Goal: Task Accomplishment & Management: Complete application form

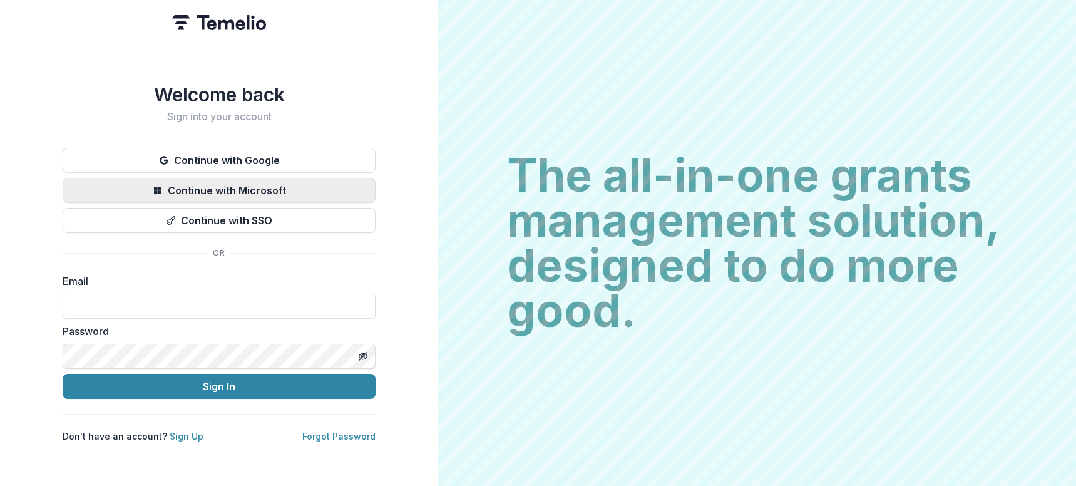
click at [260, 180] on button "Continue with Microsoft" at bounding box center [219, 190] width 313 height 25
click at [235, 186] on button "Continue with Microsoft" at bounding box center [219, 190] width 313 height 25
click at [145, 298] on input at bounding box center [219, 305] width 313 height 25
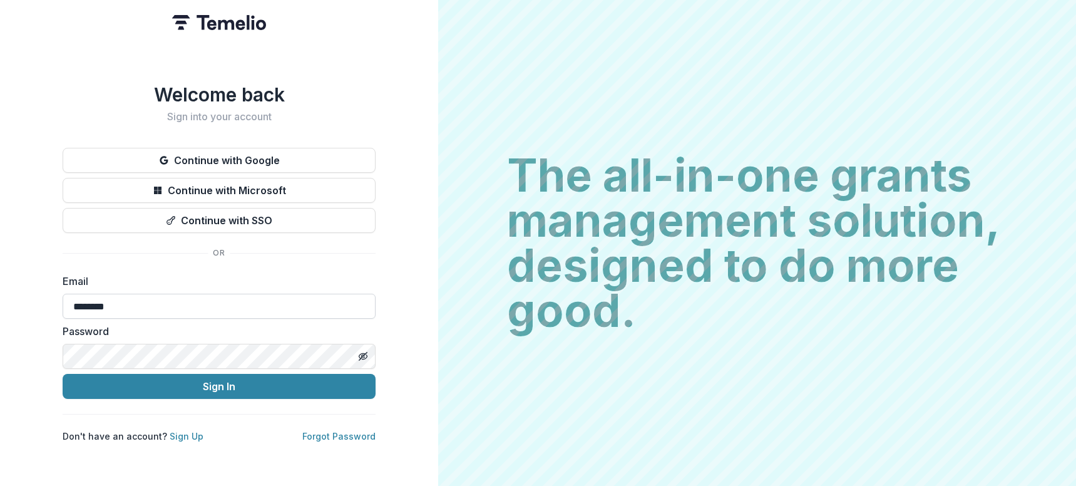
type input "**********"
click at [334, 434] on link "Forgot Password" at bounding box center [338, 436] width 73 height 11
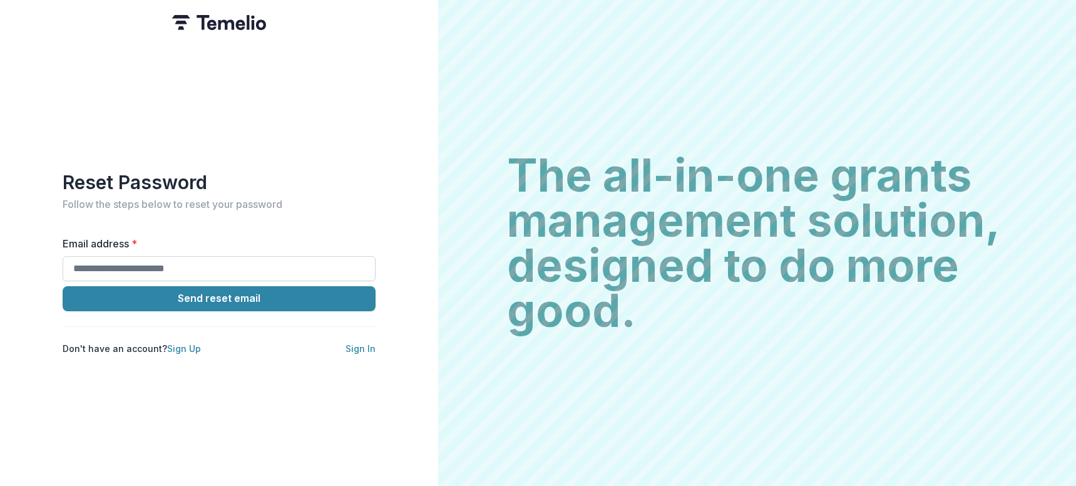
click at [138, 257] on input "Email address *" at bounding box center [219, 268] width 313 height 25
type input "**********"
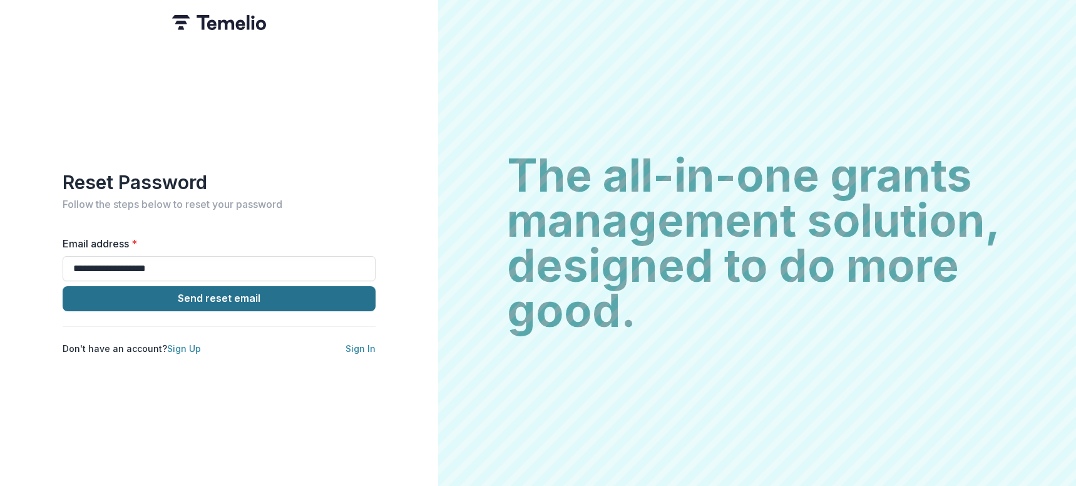
click at [179, 300] on button "Send reset email" at bounding box center [219, 298] width 313 height 25
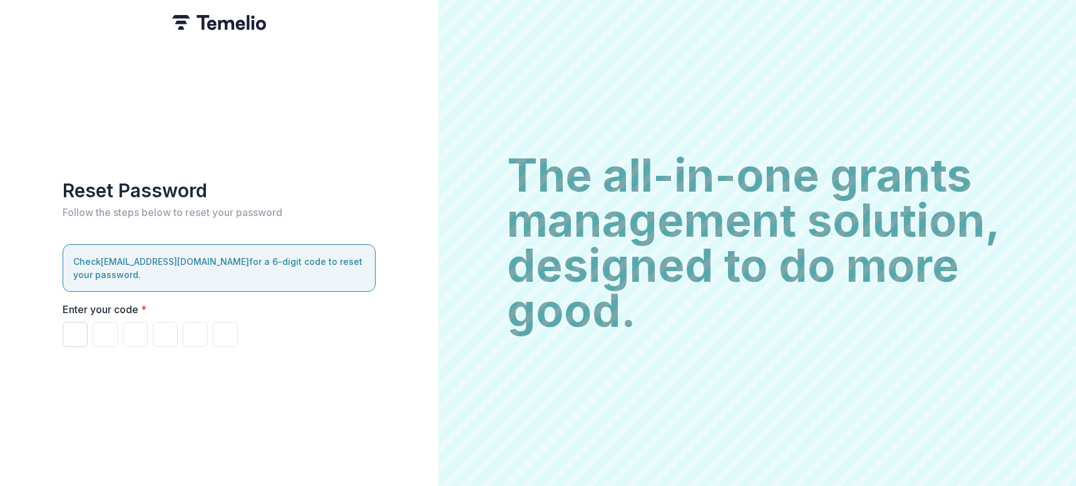
type input "*"
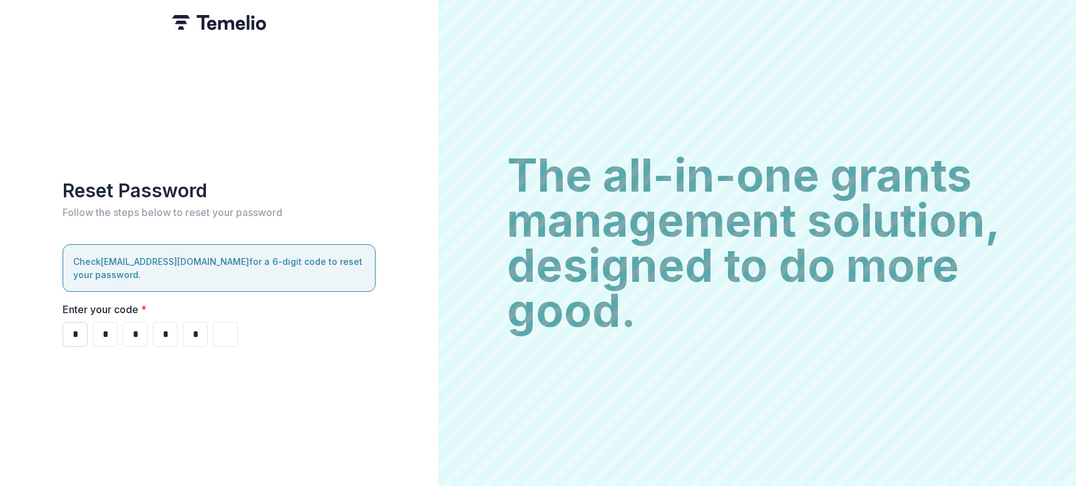
type input "*"
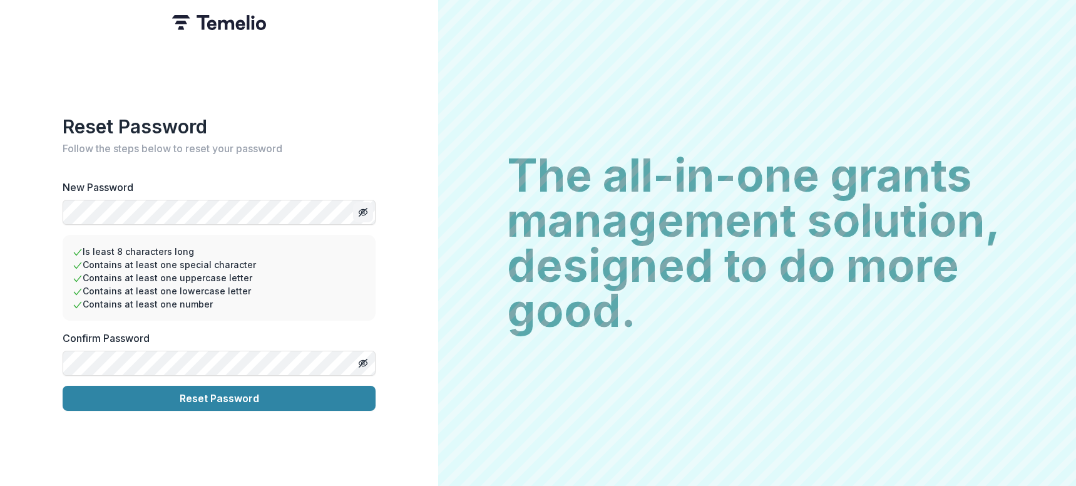
click at [367, 211] on icon "Toggle password visibility" at bounding box center [364, 213] width 5 height 4
click at [364, 359] on icon "Toggle password visibility" at bounding box center [363, 363] width 10 height 10
click at [243, 402] on button "Reset Password" at bounding box center [219, 397] width 313 height 25
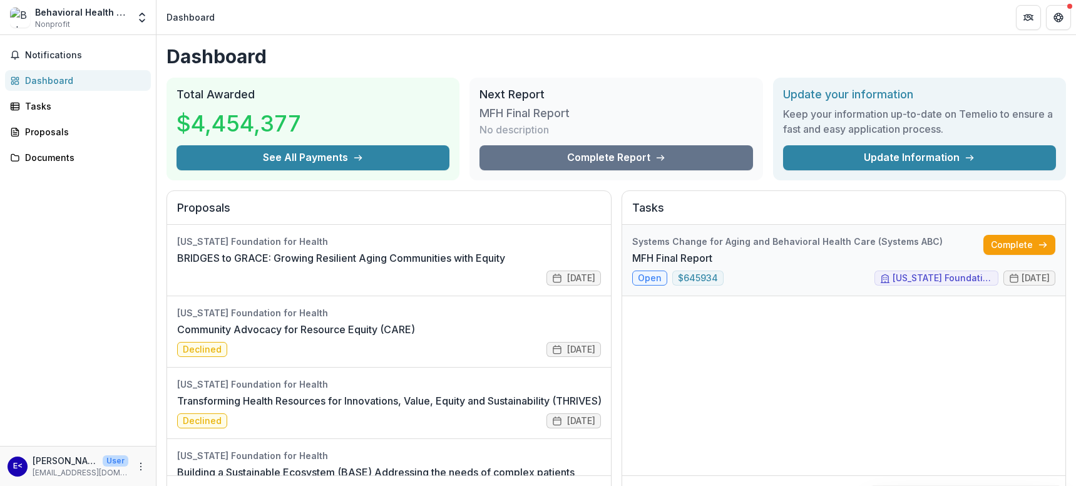
click at [648, 265] on link "MFH Final Report" at bounding box center [672, 257] width 80 height 15
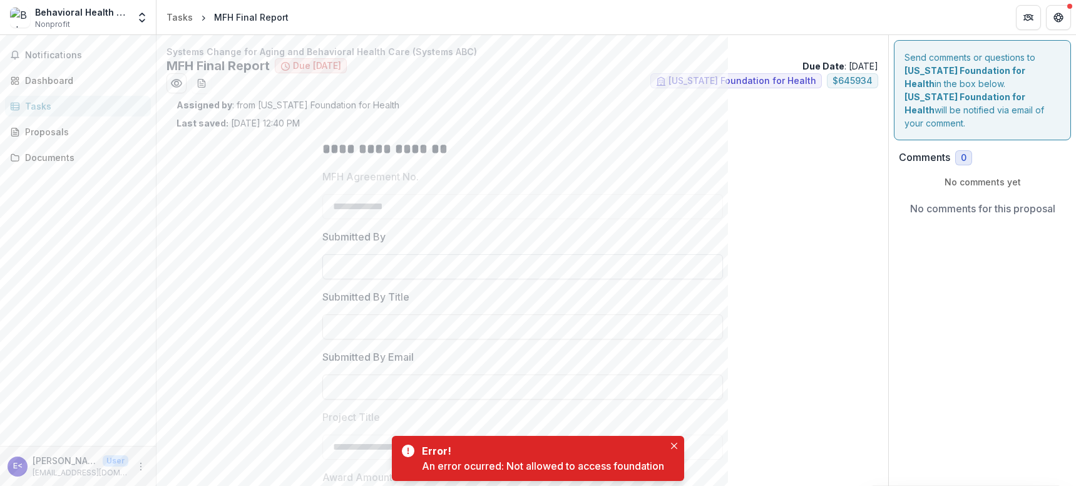
click at [422, 266] on input "Submitted By" at bounding box center [522, 266] width 400 height 25
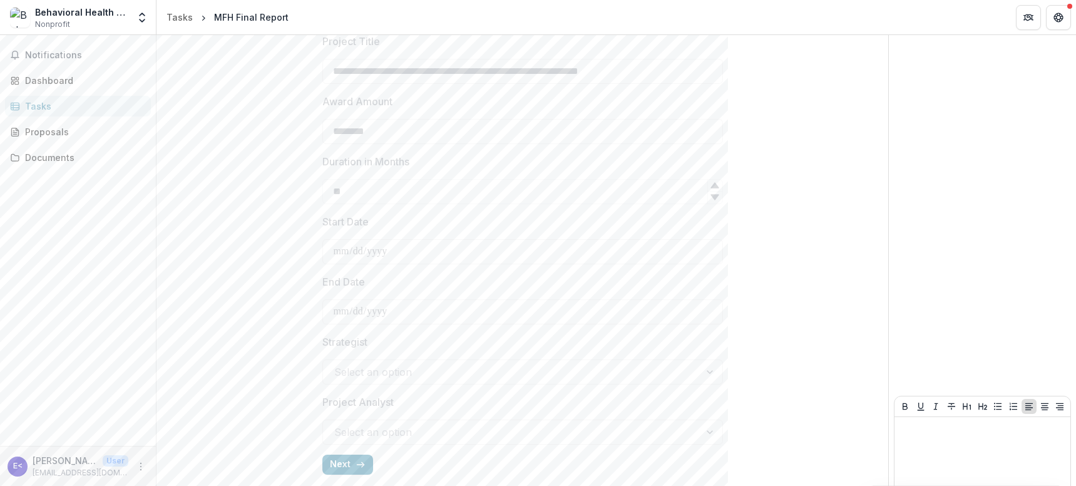
scroll to position [420, 0]
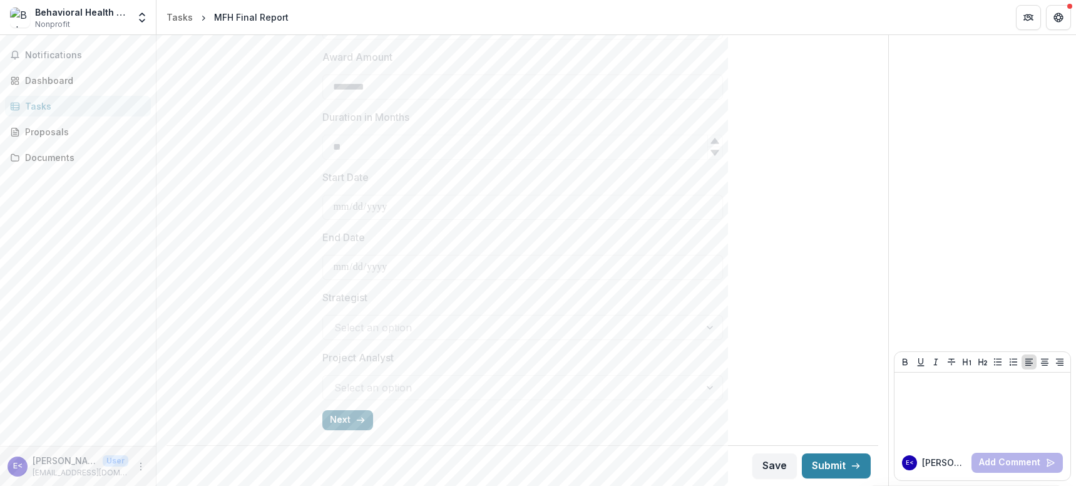
click at [349, 419] on button "Next" at bounding box center [347, 420] width 51 height 20
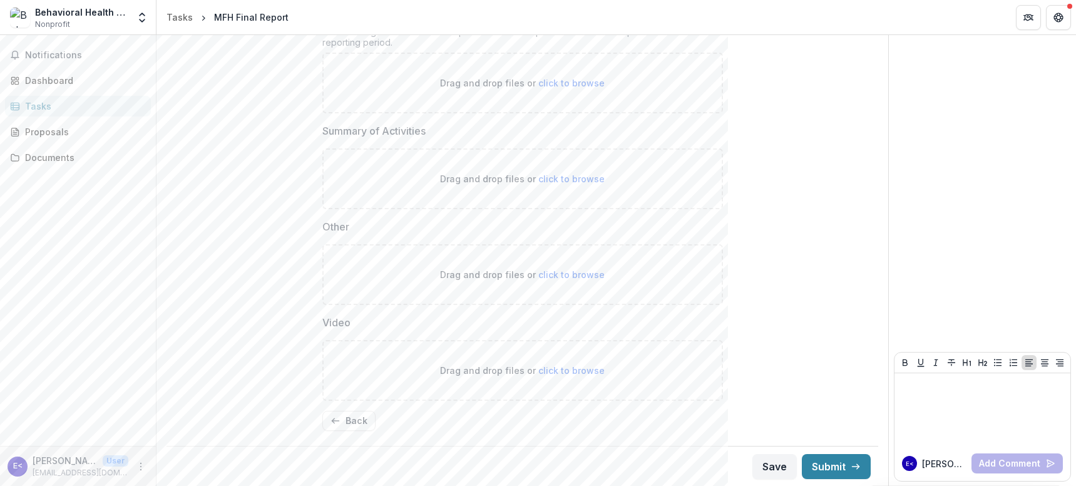
scroll to position [599, 0]
